Goal: Find specific page/section: Find specific page/section

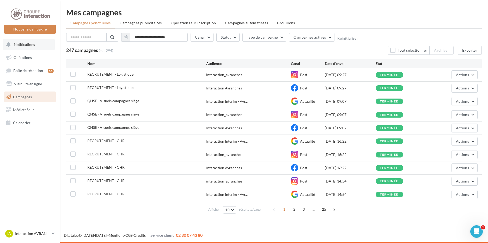
click at [28, 44] on span "Notifications" at bounding box center [24, 44] width 21 height 4
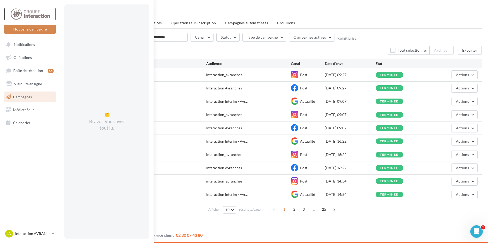
click at [28, 14] on div at bounding box center [30, 14] width 42 height 13
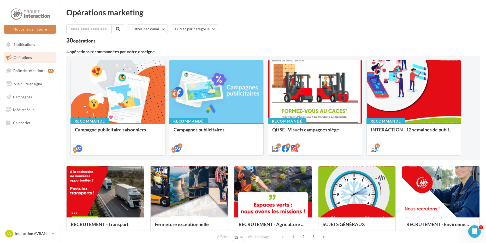
click at [110, 75] on div at bounding box center [118, 91] width 94 height 63
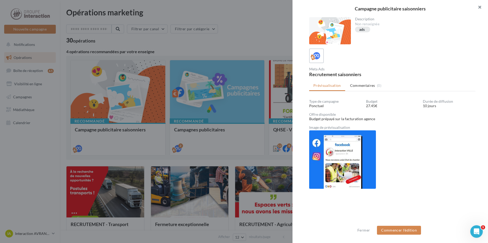
click at [480, 6] on button "button" at bounding box center [477, 8] width 21 height 16
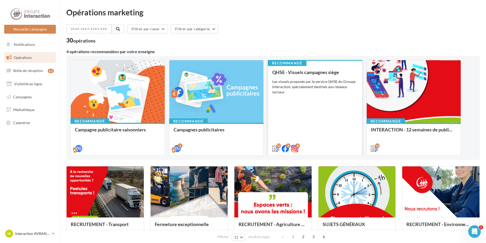
click at [277, 73] on div "QHSE - Visuels campagnes siège" at bounding box center [315, 72] width 86 height 5
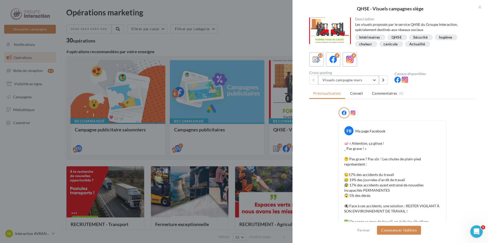
click at [358, 79] on button "Visuels campagne mars" at bounding box center [348, 80] width 61 height 9
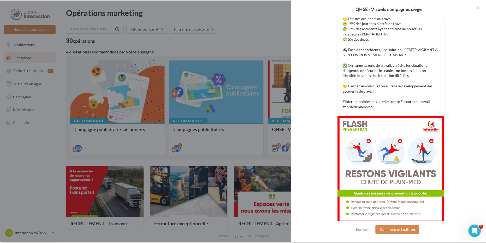
scroll to position [26, 0]
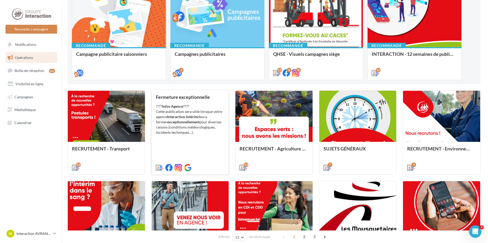
scroll to position [0, 0]
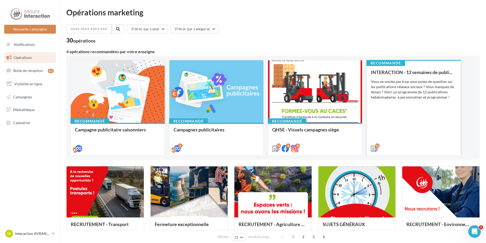
click at [414, 95] on div "Vous ne voulez pas trop vous posez de question sur les publications réseaux soc…" at bounding box center [414, 89] width 86 height 21
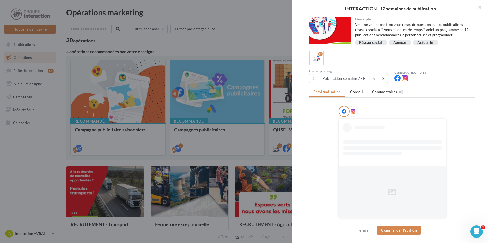
scroll to position [3, 0]
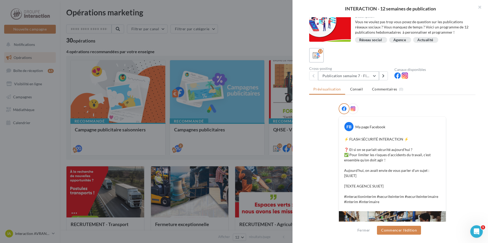
click at [339, 74] on button "Publication semaine 7 - Flash sécurité" at bounding box center [348, 75] width 61 height 9
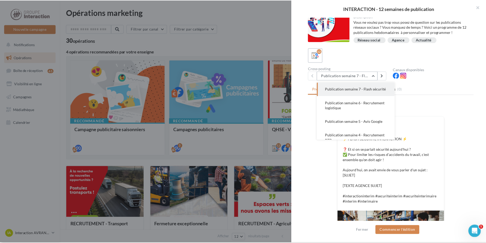
scroll to position [152, 0]
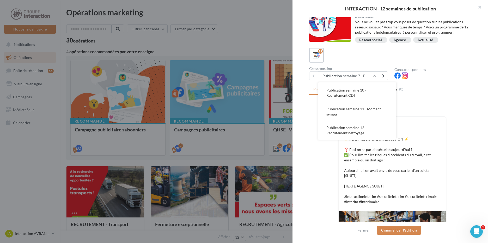
click at [311, 121] on div "FB Ma page Facebook ⚡️ FLASH SÉCURITÉ INTERACTION ⚡️ ❓ Et si on se parlait sécu…" at bounding box center [392, 214] width 166 height 222
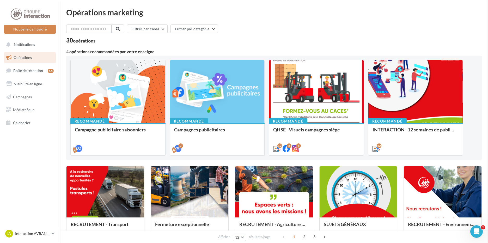
click at [224, 44] on div "30 opérations" at bounding box center [272, 41] width 413 height 7
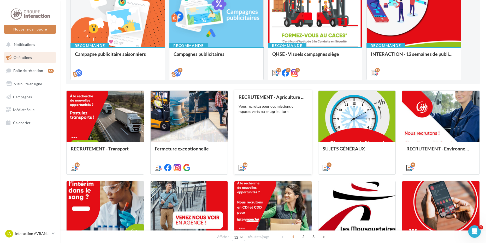
scroll to position [0, 0]
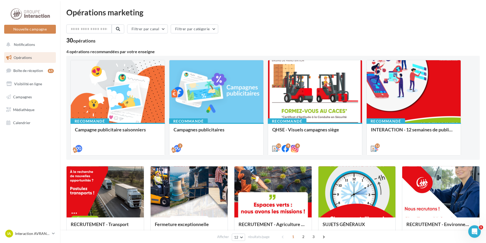
click at [230, 32] on div "Filtrer par canal Filtrer par catégorie" at bounding box center [272, 30] width 413 height 11
drag, startPoint x: 161, startPoint y: 48, endPoint x: 64, endPoint y: 38, distance: 97.8
click at [64, 38] on div "Opérations marketing Filtrer par canal Filtrer par catégorie 30 opérations 4 op…" at bounding box center [273, 230] width 426 height 444
click at [286, 34] on div "Filtrer par canal Filtrer par catégorie" at bounding box center [272, 30] width 413 height 11
click at [335, 35] on div "Filtrer par canal Filtrer par catégorie" at bounding box center [272, 30] width 413 height 11
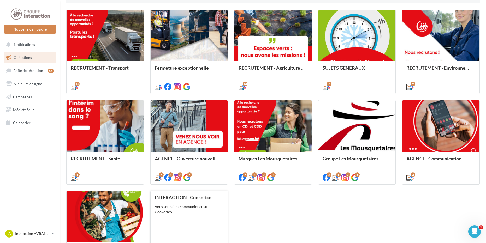
scroll to position [232, 0]
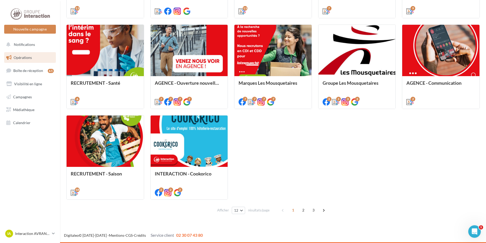
click at [437, 169] on div "RECRUTEMENT - Transport Communiquer sur les missions disponibles du secteur Tra…" at bounding box center [272, 67] width 413 height 266
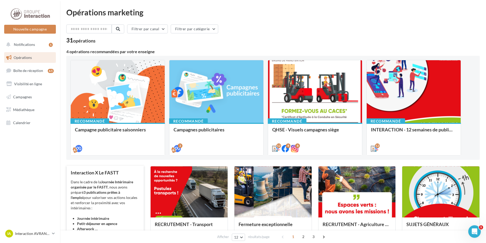
click at [101, 181] on div "Dans le cadre de la Journée Intérimaire organisée par le FASTT , nous avons pré…" at bounding box center [105, 205] width 69 height 52
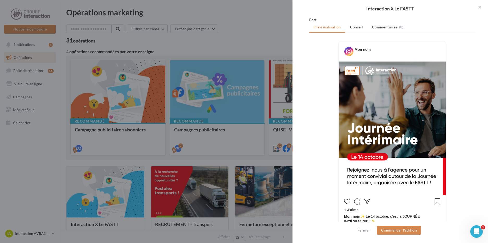
scroll to position [104, 0]
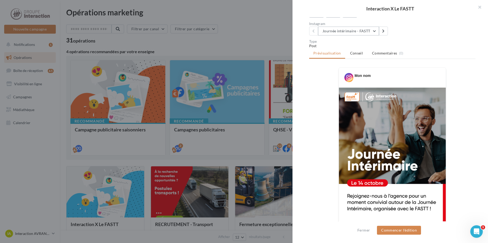
click at [350, 35] on button "Journée intérimaire - FASTT" at bounding box center [348, 31] width 61 height 9
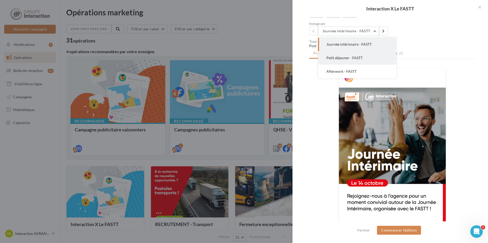
click at [345, 60] on span "Petit déjeuner - FASTT" at bounding box center [345, 58] width 36 height 4
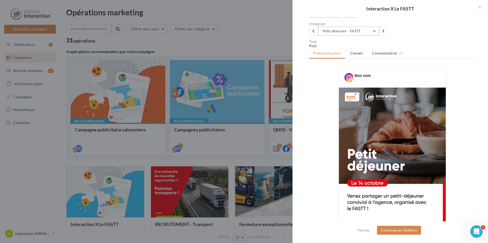
click at [340, 34] on button "Petit déjeuner - FASTT" at bounding box center [348, 31] width 61 height 9
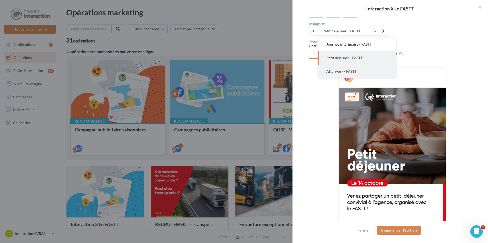
click at [344, 74] on span "Afterwork - FASTT" at bounding box center [342, 71] width 30 height 4
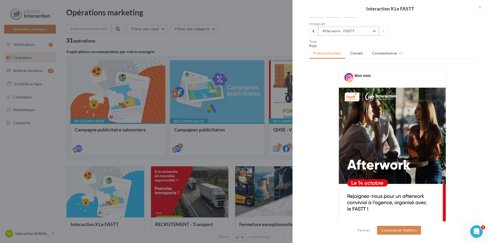
click at [372, 35] on button "Afterwork - FASTT" at bounding box center [348, 31] width 61 height 9
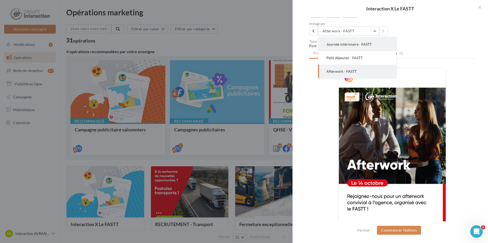
click at [365, 46] on span "Journée intérimaire - FASTT" at bounding box center [349, 44] width 45 height 4
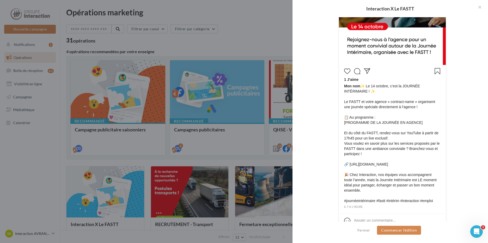
scroll to position [278, 0]
